Goal: Transaction & Acquisition: Purchase product/service

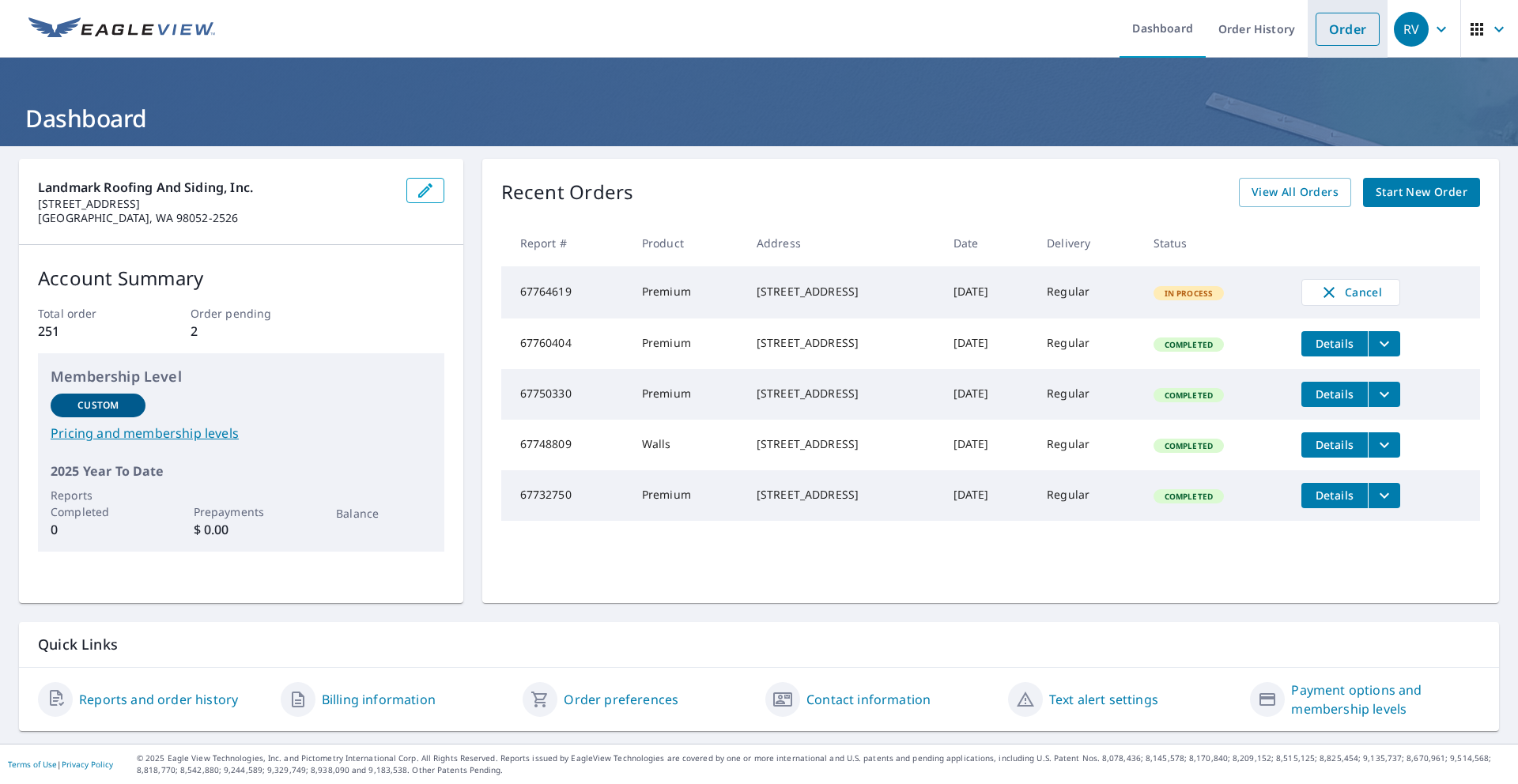
click at [1316, 25] on link "Order" at bounding box center [1347, 29] width 64 height 33
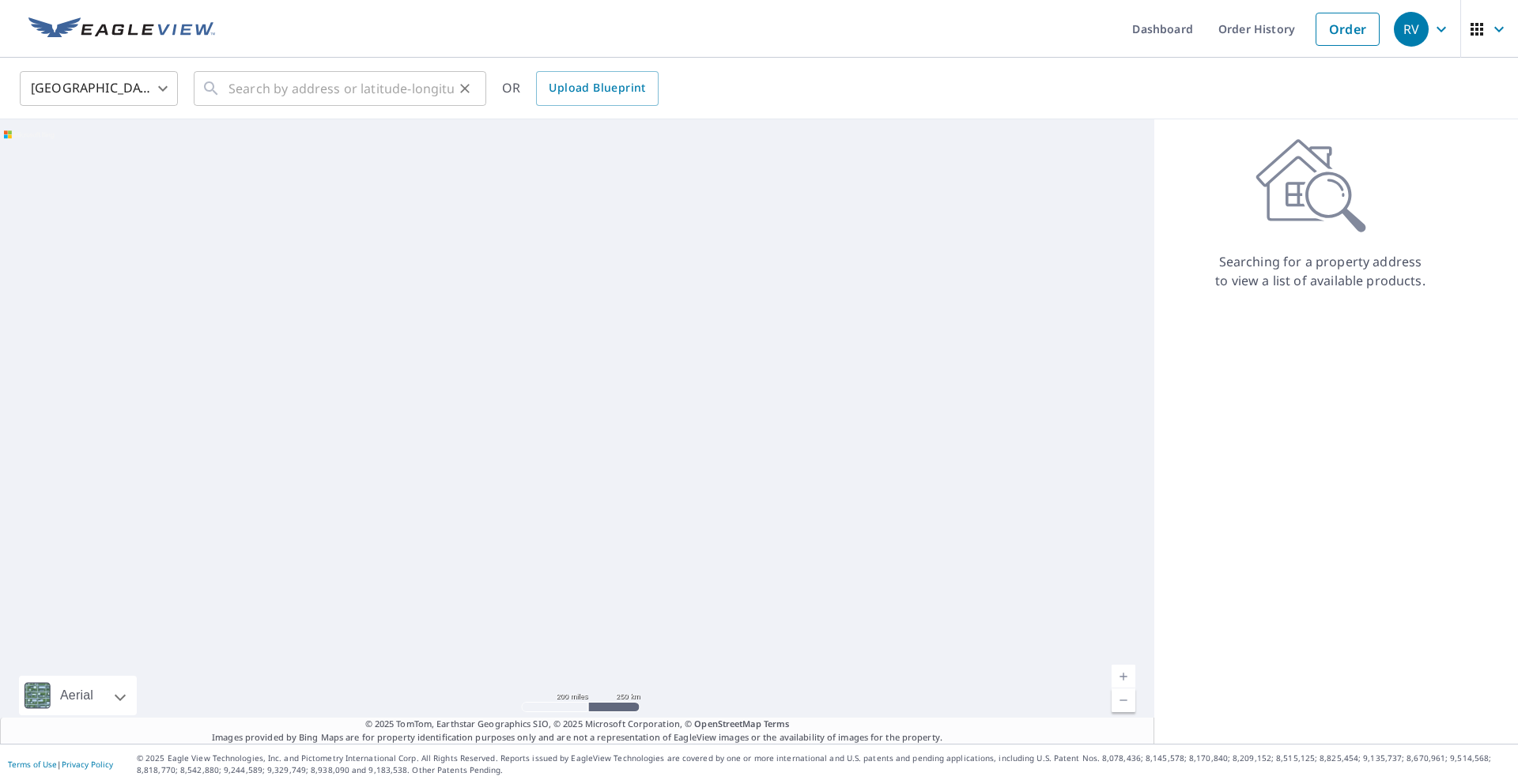
drag, startPoint x: 198, startPoint y: 87, endPoint x: 224, endPoint y: 89, distance: 26.1
click at [203, 88] on div "​" at bounding box center [339, 88] width 292 height 35
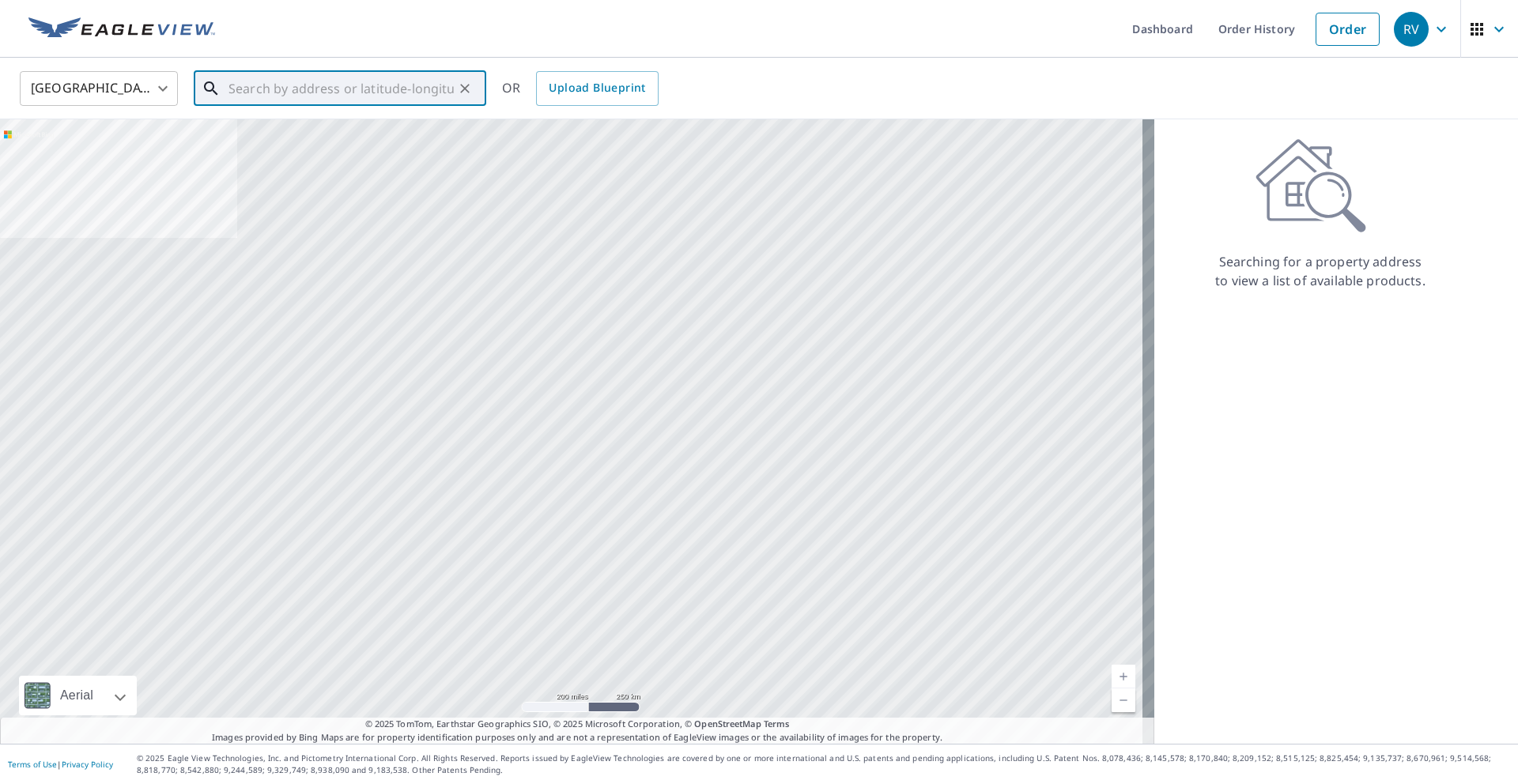
click at [267, 90] on input "text" at bounding box center [341, 88] width 225 height 45
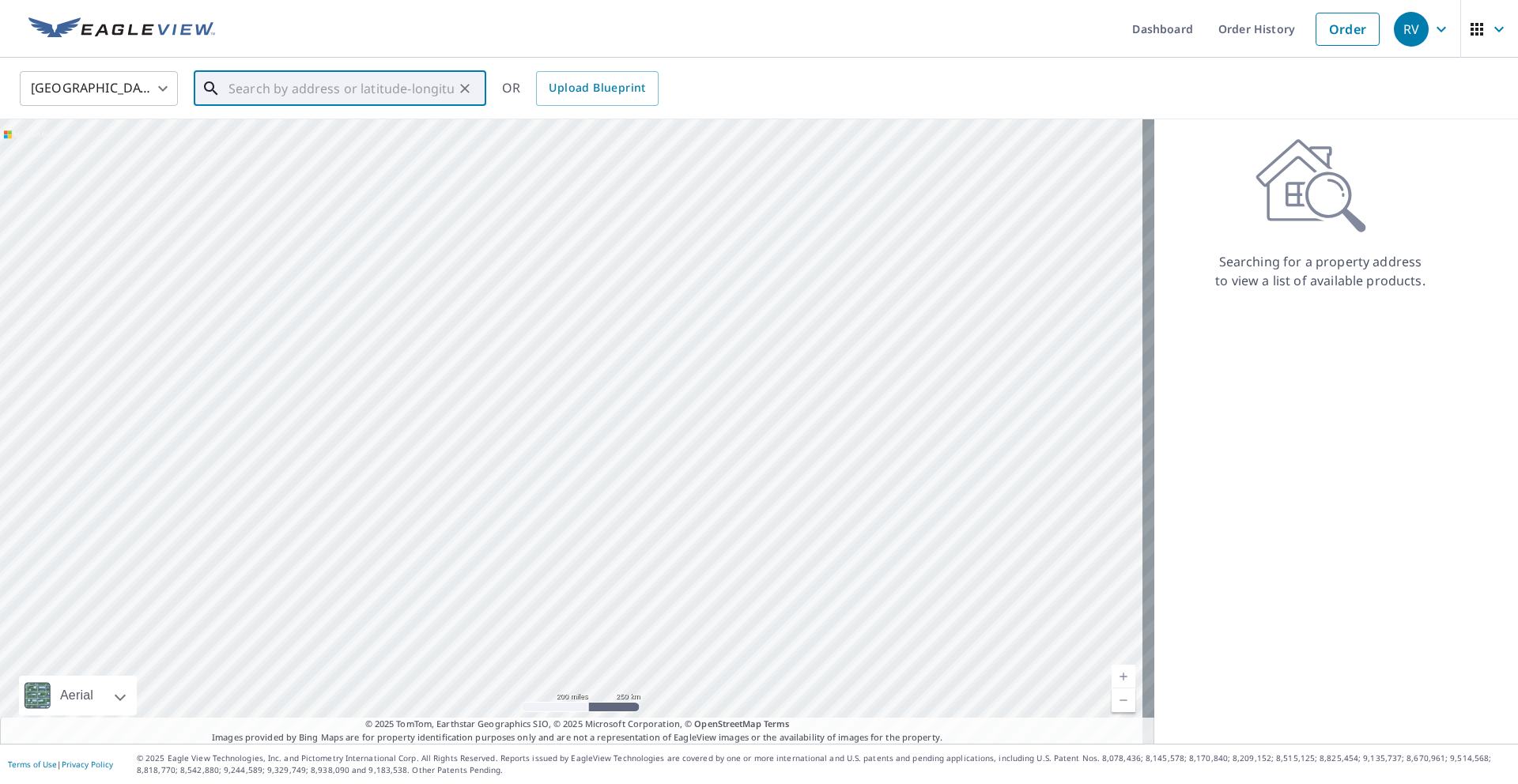
paste input "[STREET_ADDRESS]"
click at [307, 150] on p "[GEOGRAPHIC_DATA]" at bounding box center [350, 152] width 249 height 15
type input "[STREET_ADDRESS]"
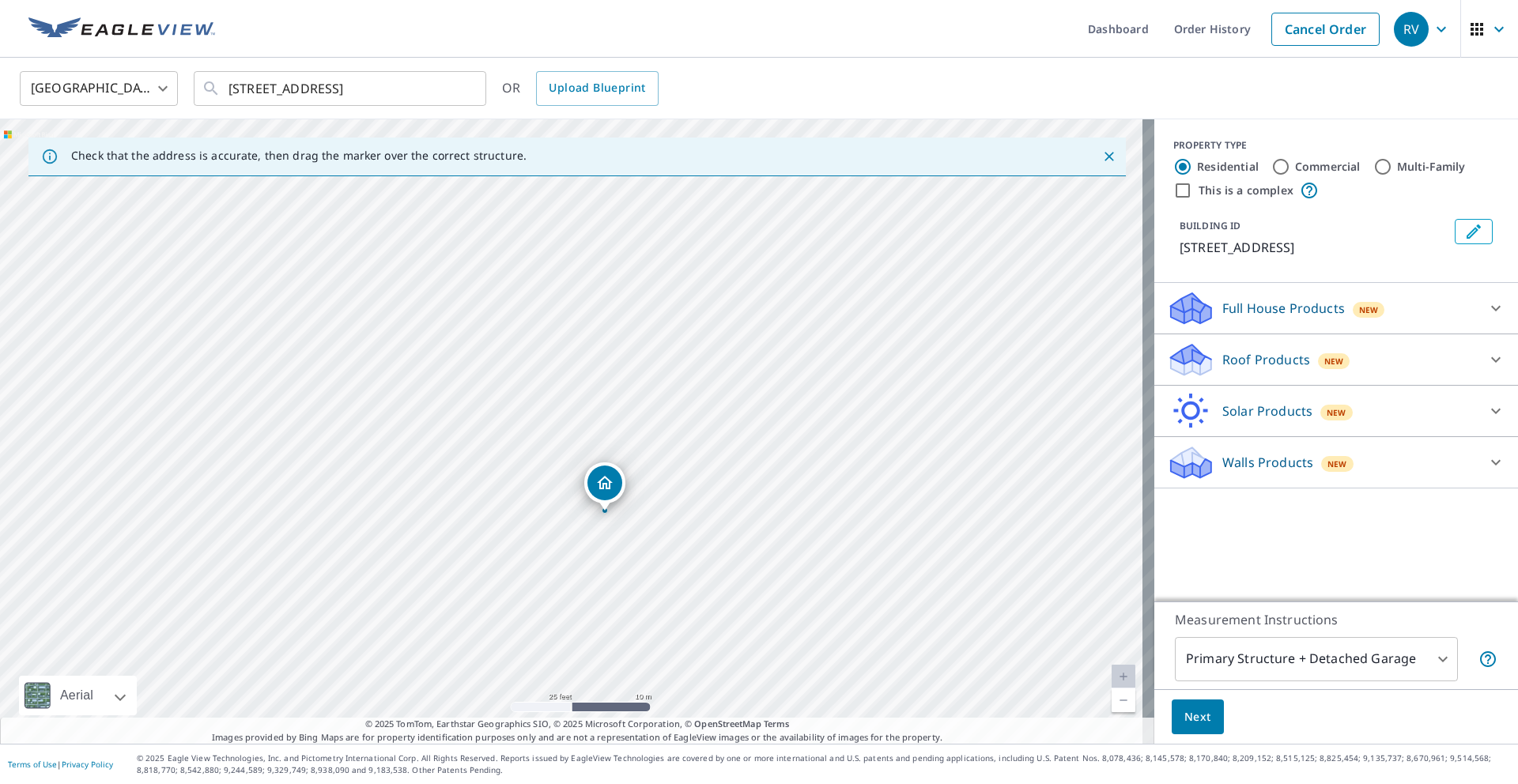
drag, startPoint x: 575, startPoint y: 364, endPoint x: 639, endPoint y: 516, distance: 164.9
click at [639, 516] on div "[STREET_ADDRESS]" at bounding box center [577, 431] width 1155 height 625
click at [1222, 470] on p "Walls Products" at bounding box center [1268, 463] width 91 height 19
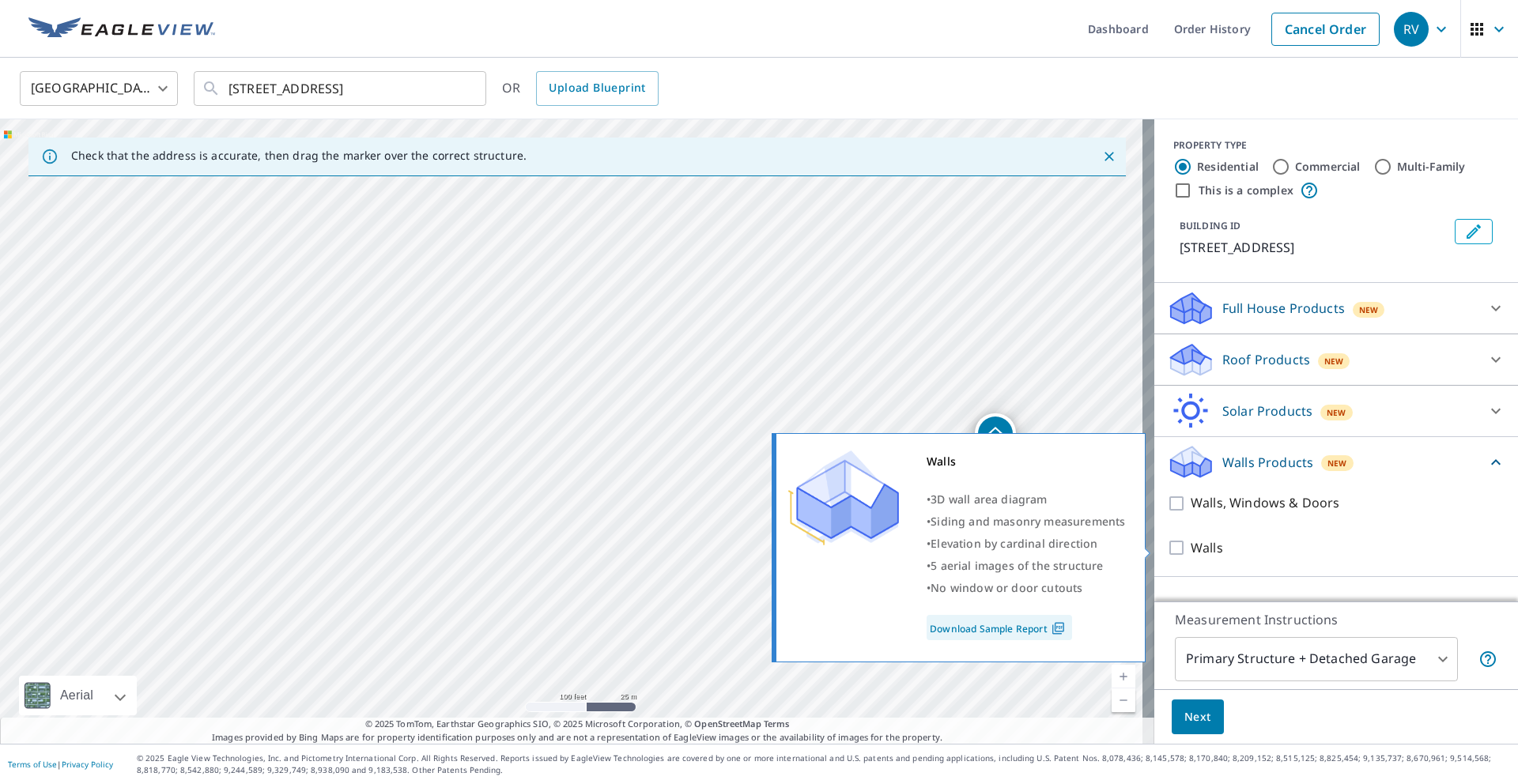
click at [1167, 553] on input "Walls" at bounding box center [1179, 548] width 24 height 19
checkbox input "true"
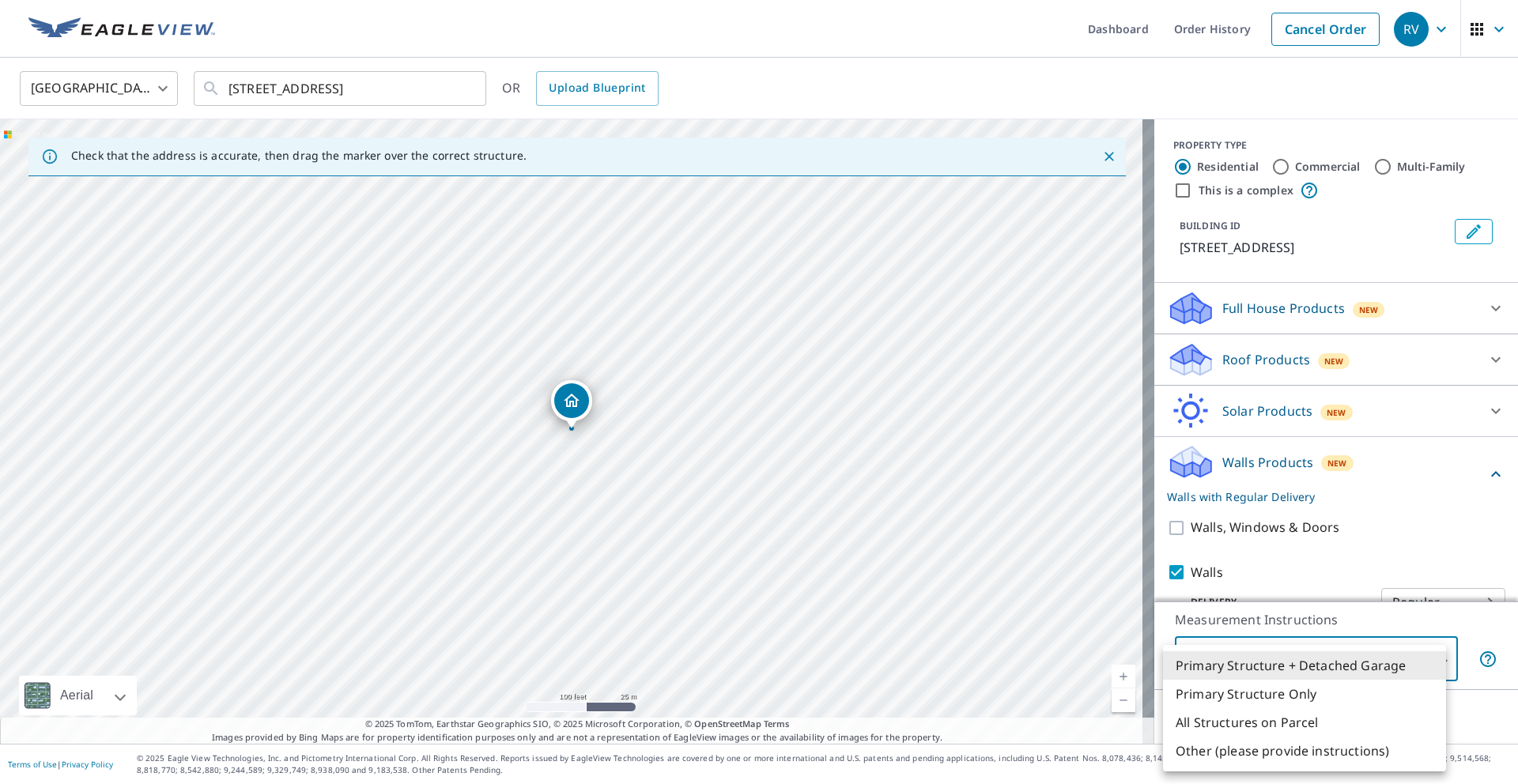
click at [1279, 677] on body "RV RV Dashboard Order History Cancel Order RV [GEOGRAPHIC_DATA] [GEOGRAPHIC_DAT…" at bounding box center [759, 392] width 1518 height 784
click at [1268, 704] on li "Primary Structure Only" at bounding box center [1305, 693] width 283 height 28
type input "2"
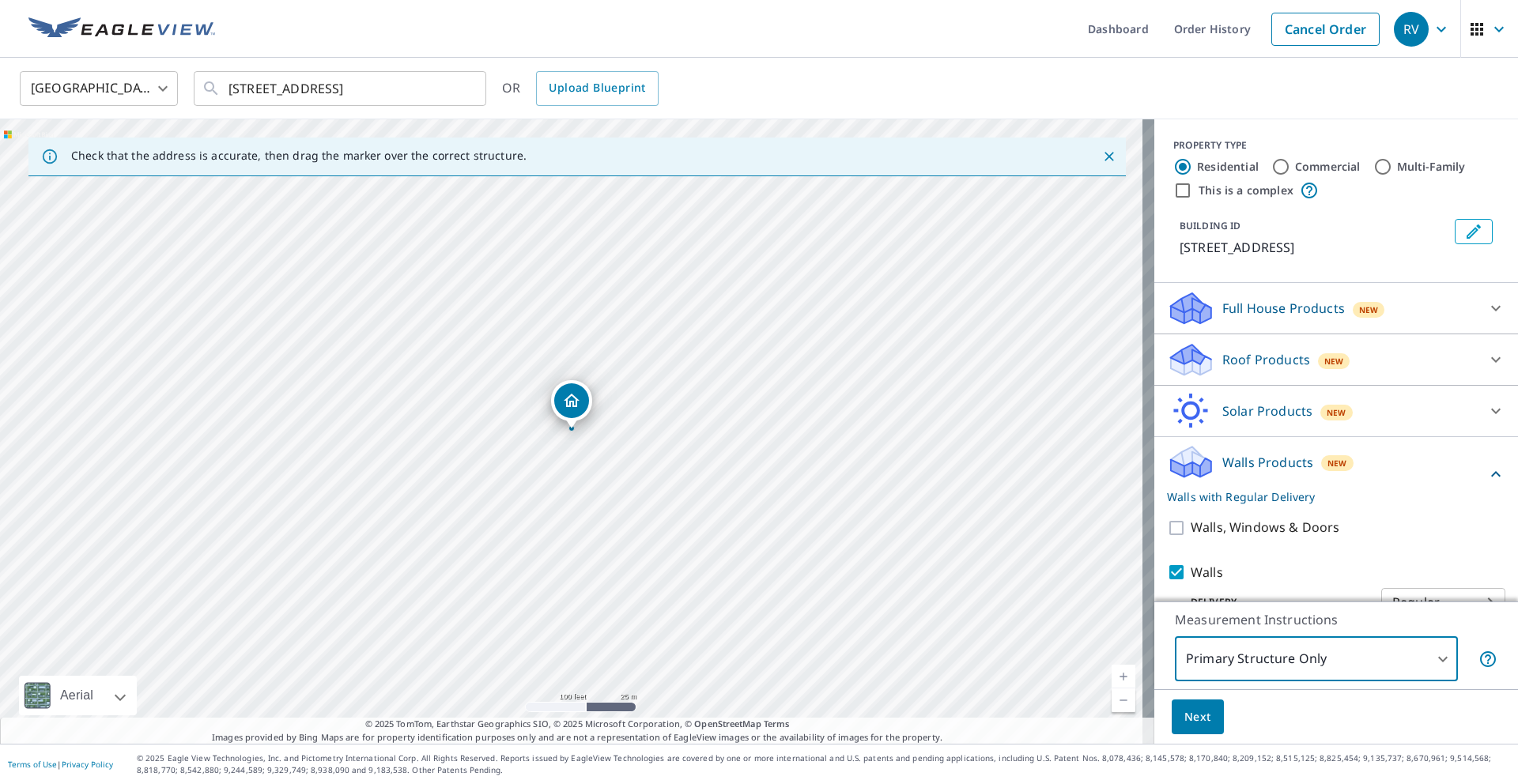
click at [1193, 720] on span "Next" at bounding box center [1197, 717] width 27 height 20
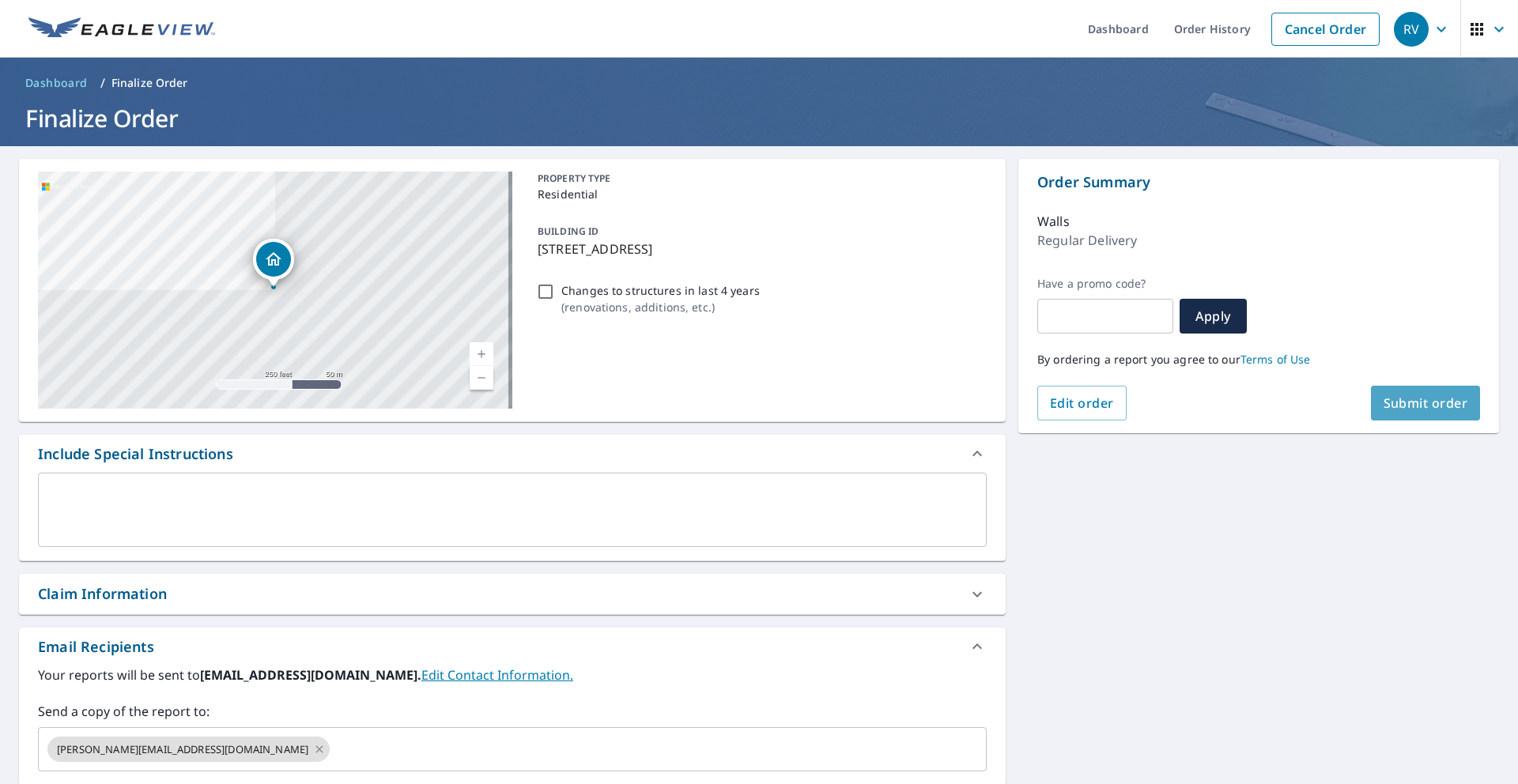
click at [1384, 404] on span "Submit order" at bounding box center [1426, 403] width 85 height 17
checkbox input "true"
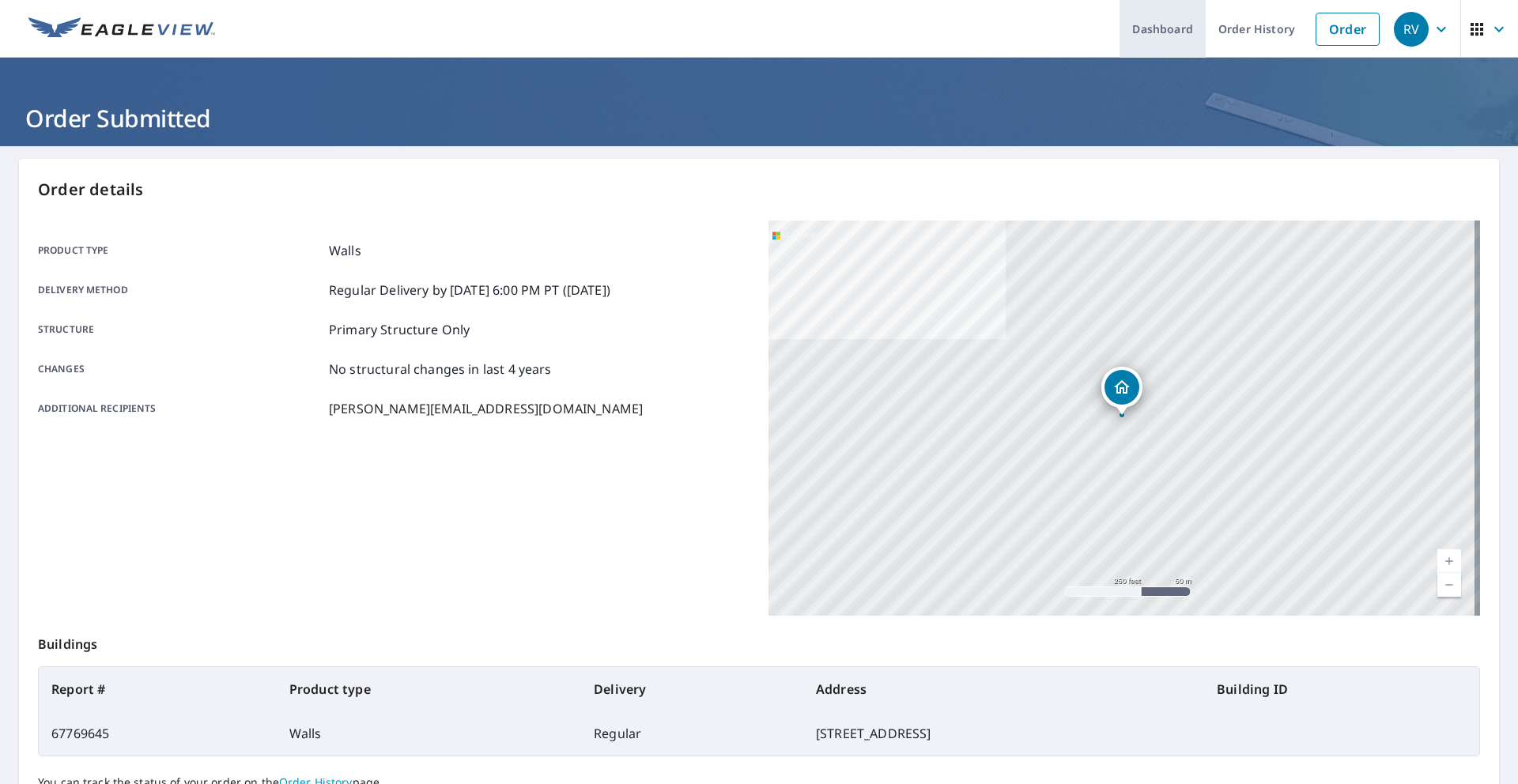
click at [1134, 26] on link "Dashboard" at bounding box center [1162, 28] width 87 height 57
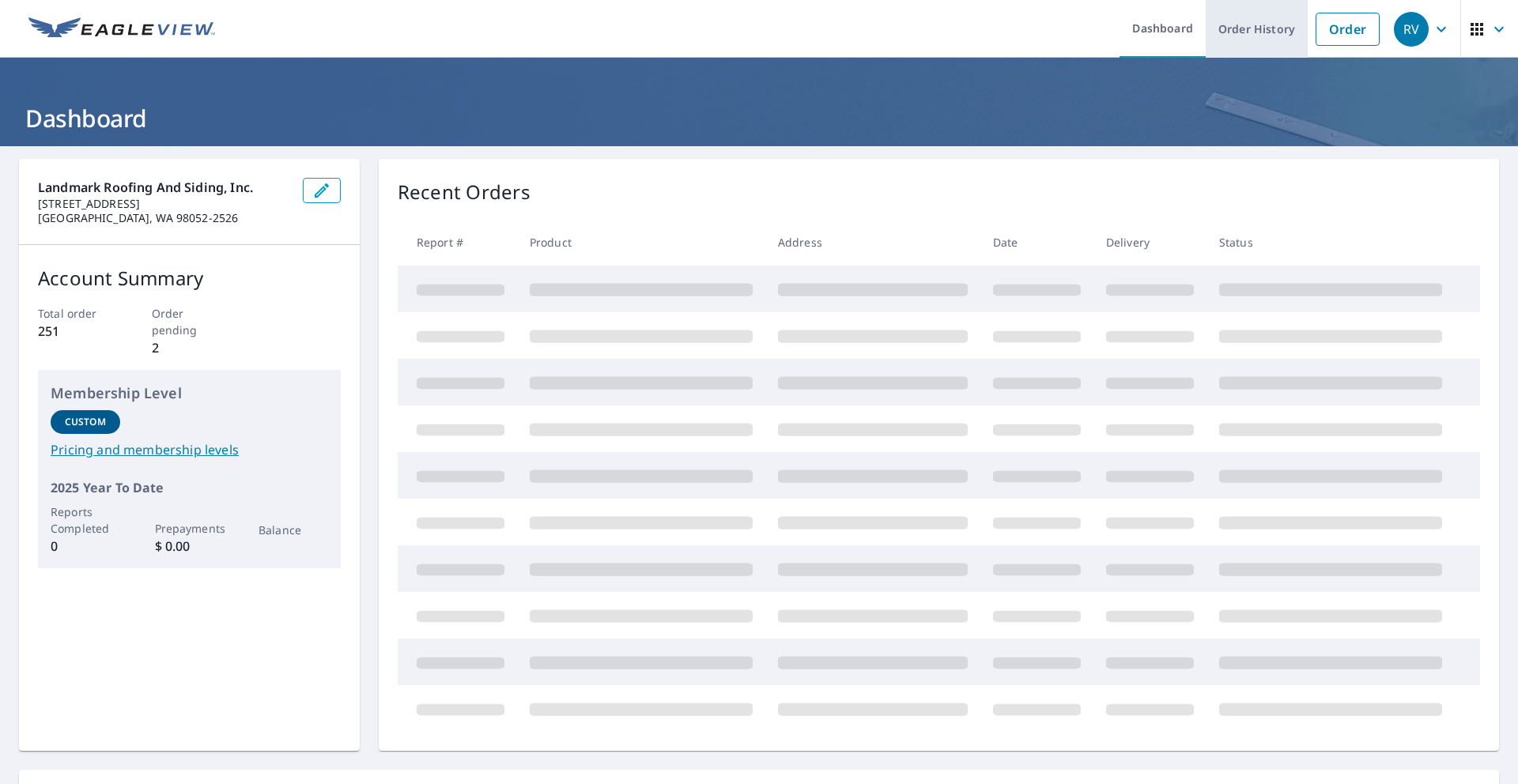
click at [1261, 30] on link "Order History" at bounding box center [1257, 28] width 102 height 57
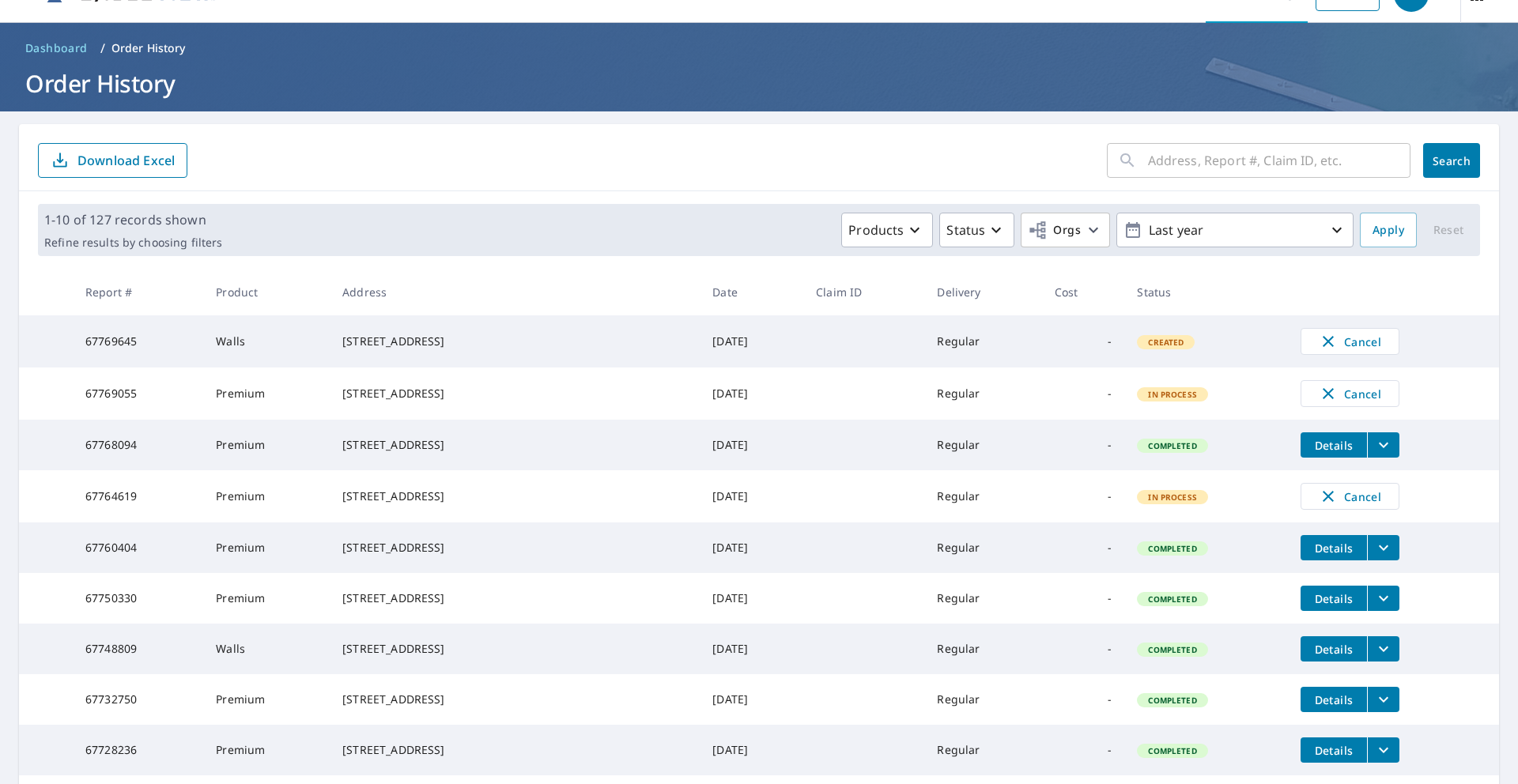
scroll to position [57, 0]
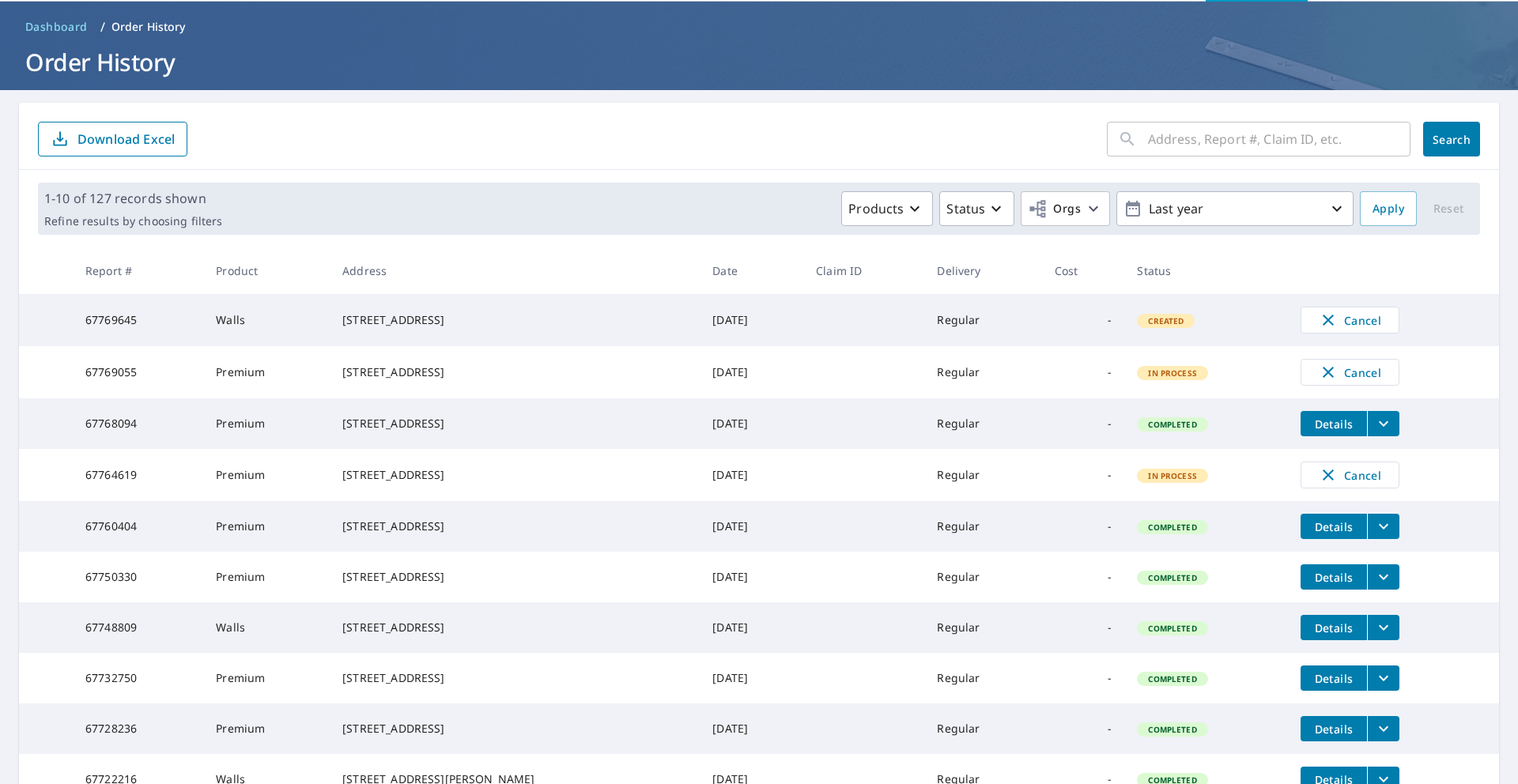
click at [1377, 637] on icon "filesDropdownBtn-67748809" at bounding box center [1383, 627] width 19 height 19
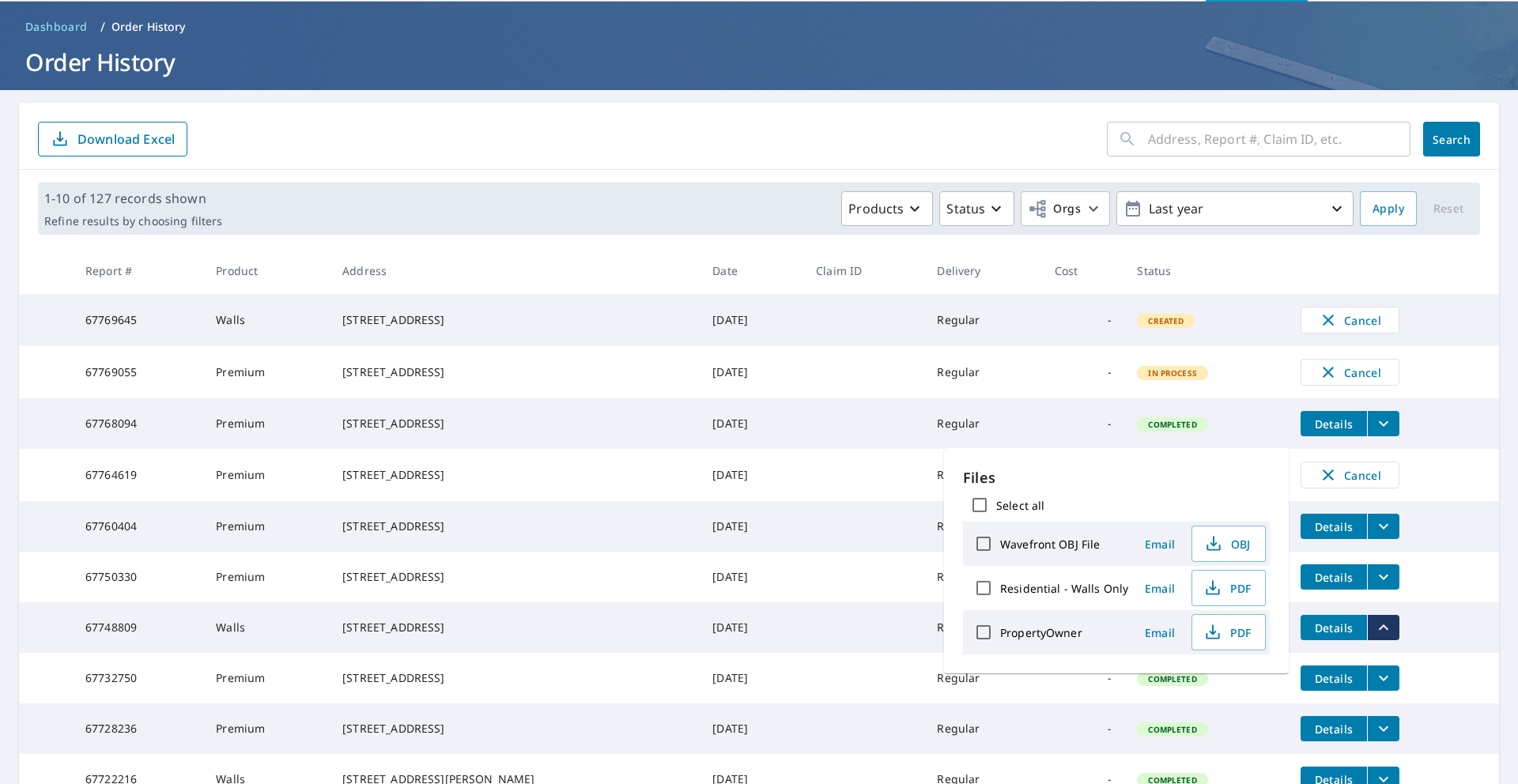
click at [987, 506] on input "Select all" at bounding box center [980, 505] width 33 height 33
checkbox input "true"
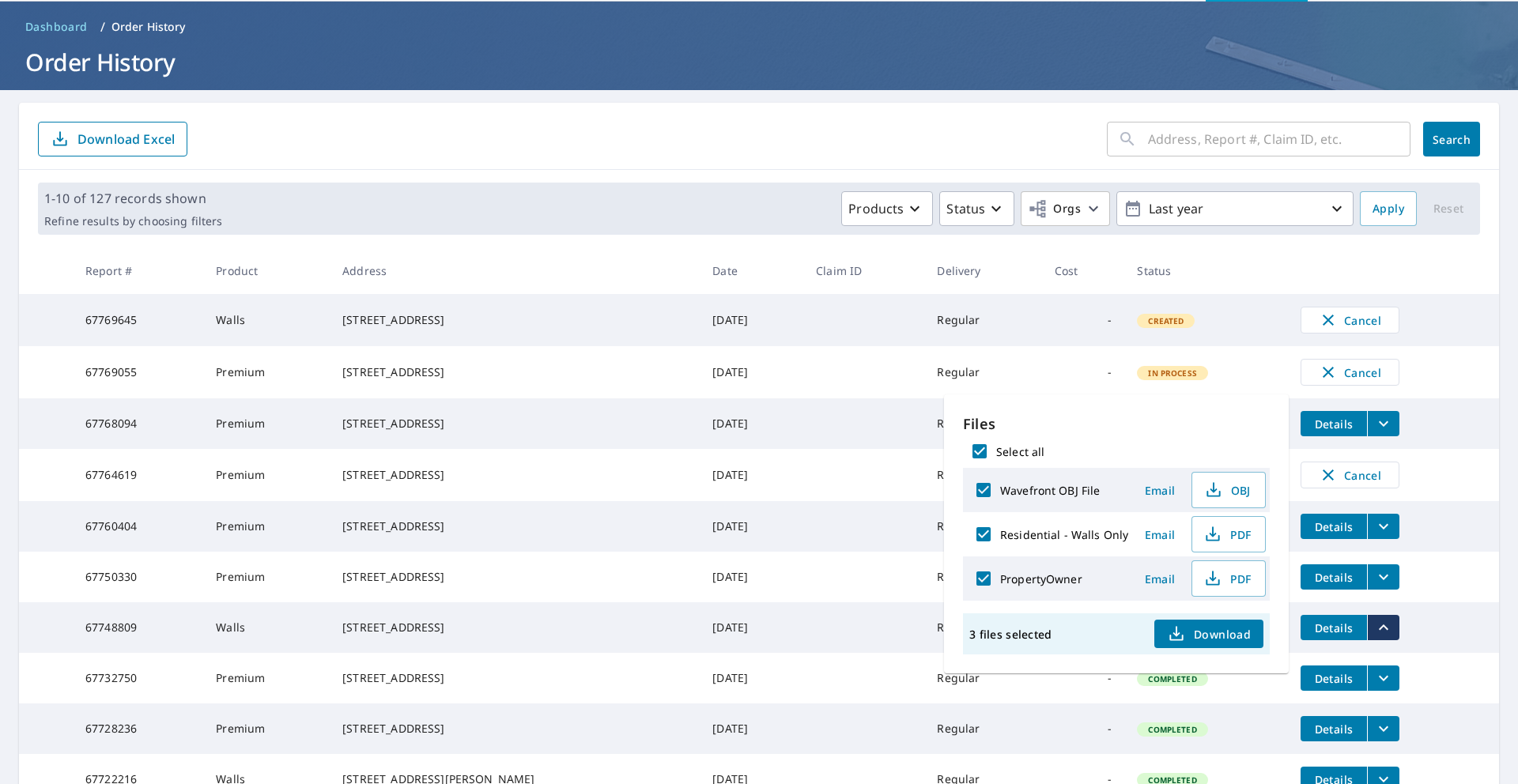
click at [1179, 632] on icon "button" at bounding box center [1177, 634] width 19 height 19
